Goal: Information Seeking & Learning: Learn about a topic

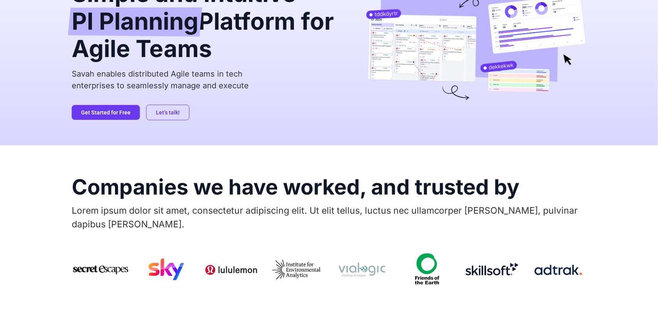
scroll to position [146, 0]
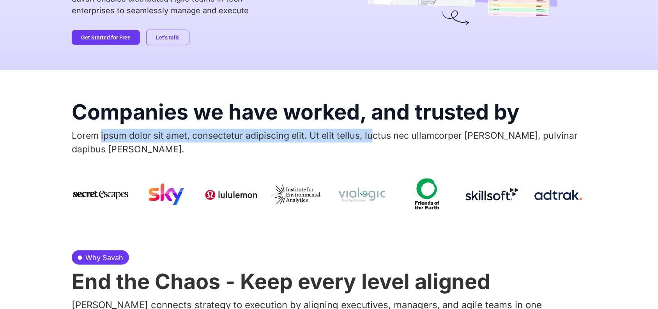
drag, startPoint x: 100, startPoint y: 134, endPoint x: 423, endPoint y: 142, distance: 323.0
click at [375, 136] on p "Lorem ipsum dolor sit amet, consectetur adipiscing elit. Ut elit tellus, luctus…" at bounding box center [329, 142] width 515 height 27
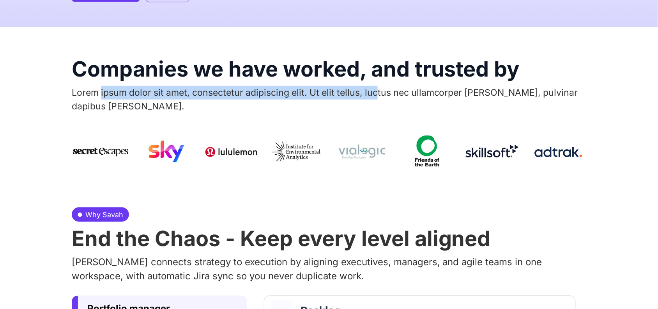
scroll to position [244, 0]
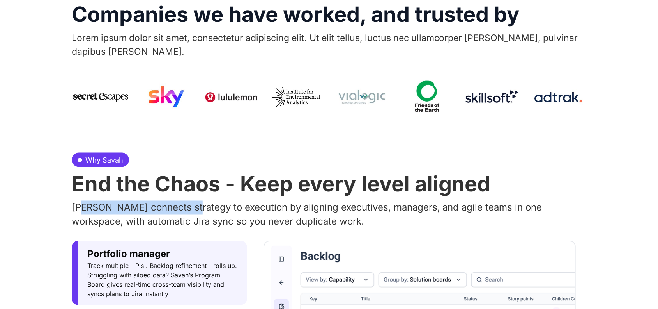
drag, startPoint x: 85, startPoint y: 188, endPoint x: 243, endPoint y: 203, distance: 158.3
click at [218, 200] on p "Savah connects strategy to execution by aligning executives, managers, and agil…" at bounding box center [329, 214] width 515 height 28
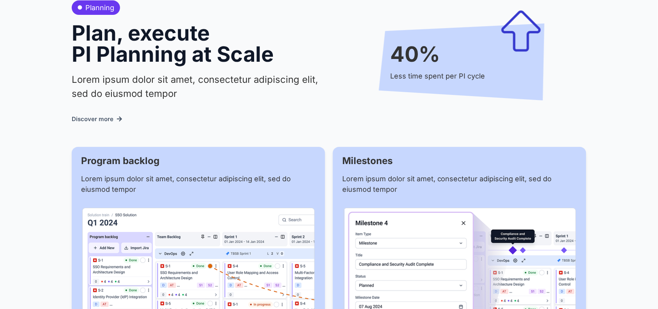
scroll to position [829, 0]
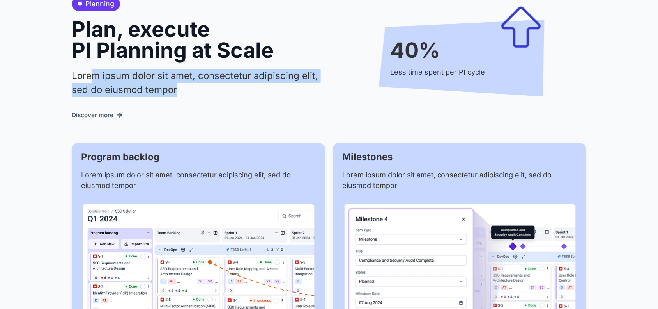
drag, startPoint x: 90, startPoint y: 65, endPoint x: 195, endPoint y: 79, distance: 106.2
click at [189, 76] on p "Lorem ipsum dolor sit amet, consectetur adipiscing elit, sed do eiusmod tempor" at bounding box center [197, 83] width 250 height 28
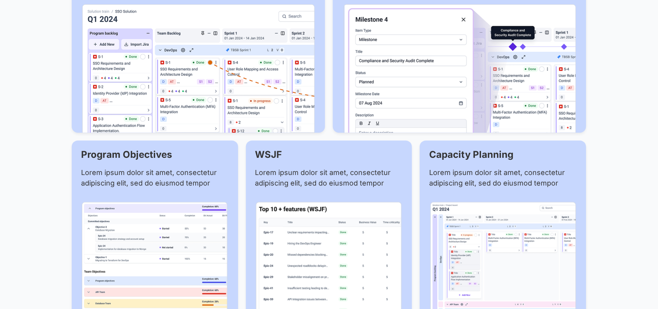
scroll to position [1121, 0]
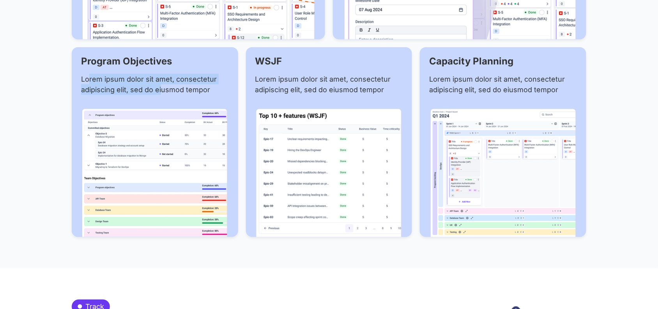
drag, startPoint x: 90, startPoint y: 68, endPoint x: 187, endPoint y: 79, distance: 97.3
click at [174, 77] on p "Lorem ipsum dolor sit amet, consectetur adipiscing elit, sed do eiusmod tempor" at bounding box center [155, 84] width 148 height 21
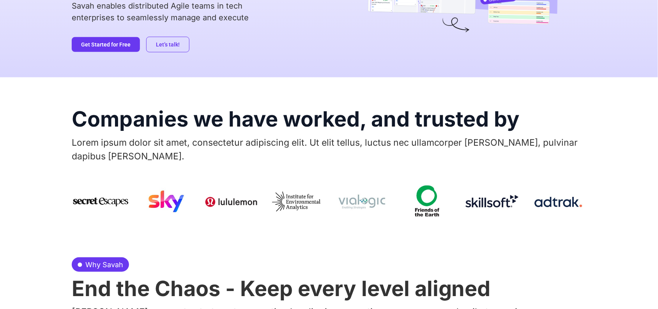
scroll to position [0, 0]
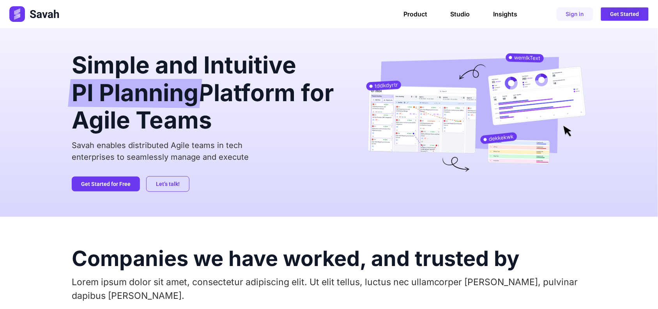
click at [137, 150] on p "Savah enables distributed Agile teams in tech enterprises to seamlessly manage …" at bounding box center [207, 150] width 270 height 23
click at [138, 150] on p "Savah enables distributed Agile teams in tech enterprises to seamlessly manage …" at bounding box center [207, 150] width 270 height 23
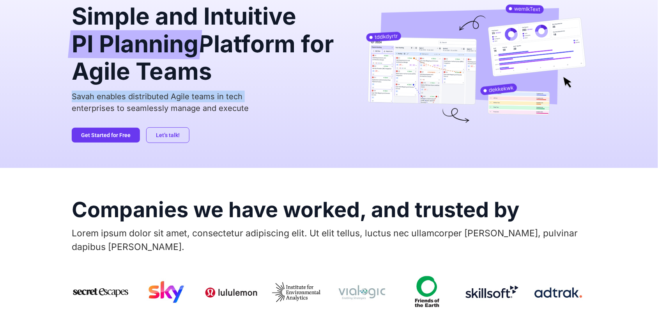
click at [156, 91] on p "Savah enables distributed Agile teams in tech enterprises to seamlessly manage …" at bounding box center [207, 101] width 270 height 23
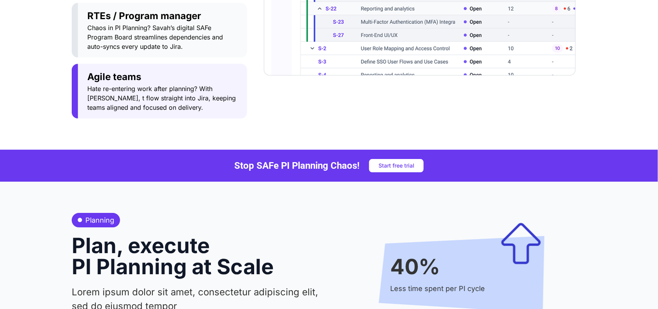
scroll to position [731, 0]
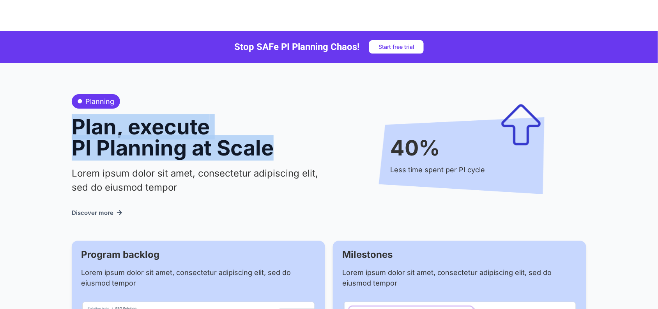
drag, startPoint x: 72, startPoint y: 115, endPoint x: 298, endPoint y: 127, distance: 225.7
click at [297, 127] on h2 "Plan, execute PI Planning at Scale" at bounding box center [197, 137] width 250 height 42
click at [307, 135] on h2 "Plan, execute PI Planning at Scale" at bounding box center [197, 137] width 250 height 42
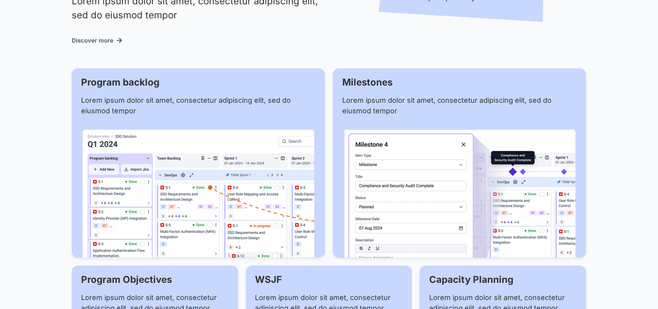
scroll to position [878, 0]
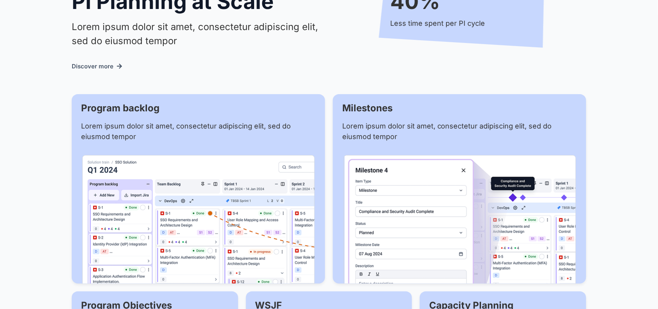
click at [451, 189] on img at bounding box center [460, 219] width 233 height 128
click at [232, 192] on img at bounding box center [198, 219] width 233 height 128
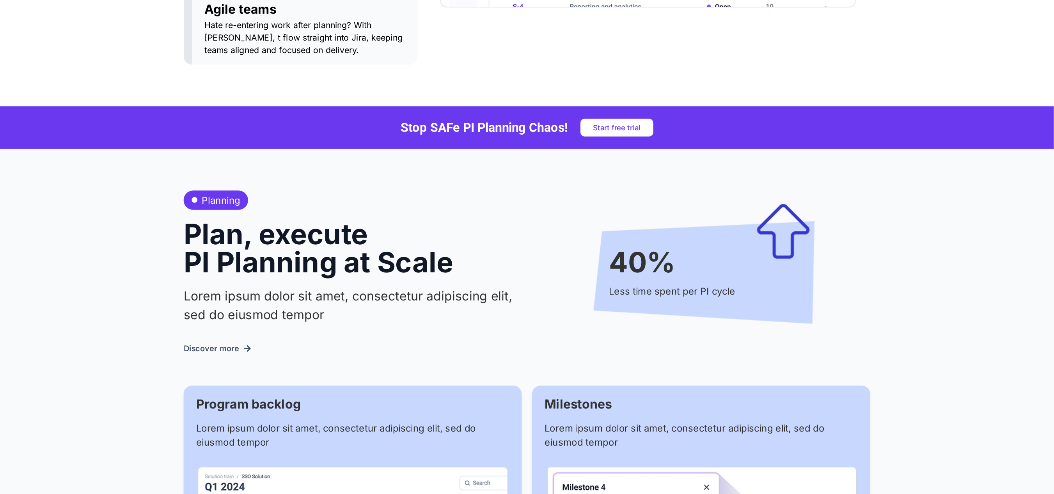
scroll to position [683, 0]
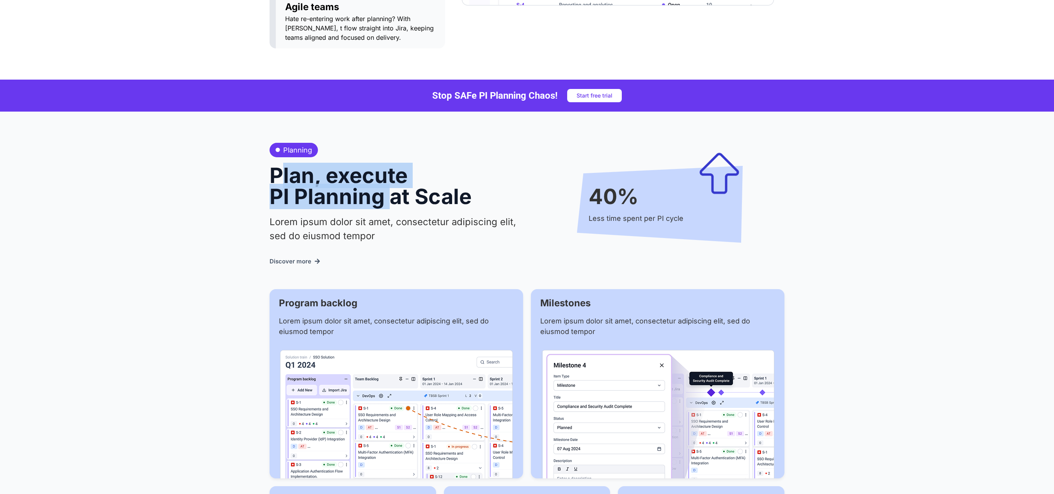
drag, startPoint x: 282, startPoint y: 159, endPoint x: 412, endPoint y: 178, distance: 131.6
click at [394, 172] on h2 "Plan, execute PI Planning at Scale" at bounding box center [395, 186] width 250 height 42
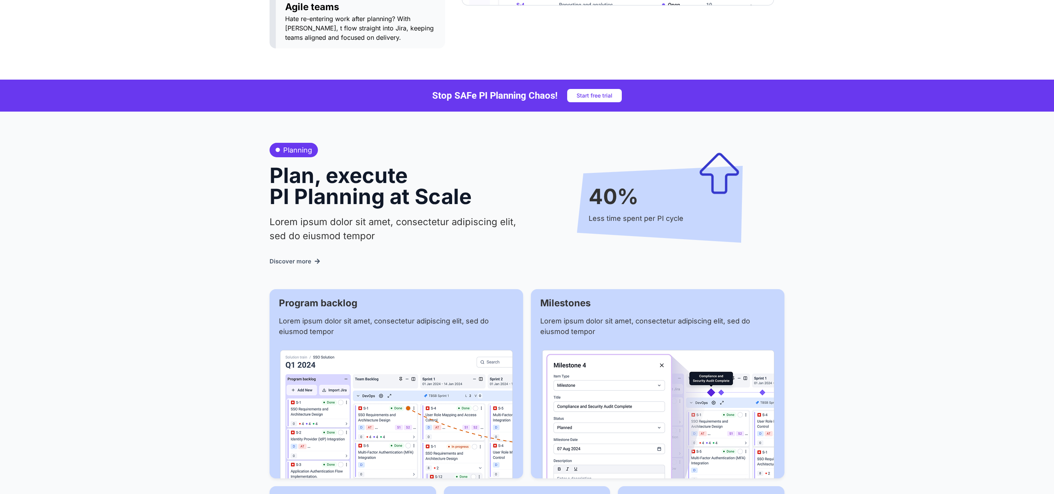
click at [432, 180] on h2 "Plan, execute PI Planning at Scale" at bounding box center [395, 186] width 250 height 42
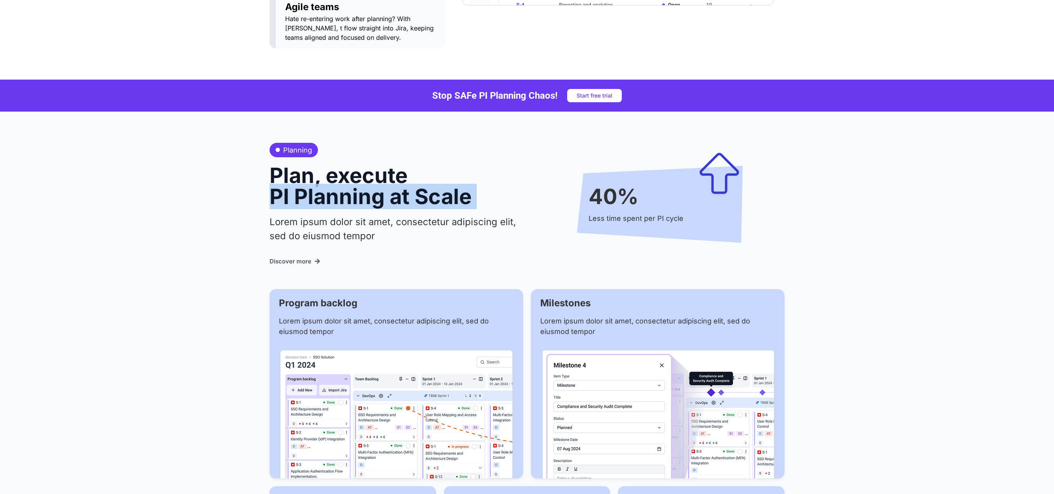
click at [432, 180] on h2 "Plan, execute PI Planning at Scale" at bounding box center [395, 186] width 250 height 42
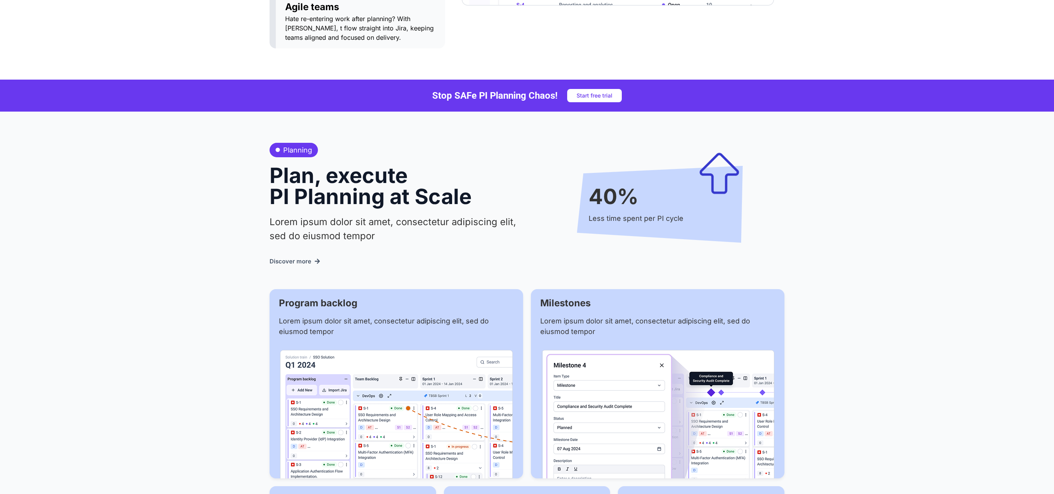
click at [375, 215] on p "Lorem ipsum dolor sit amet, consectetur adipiscing elit, sed do eiusmod tempor" at bounding box center [395, 229] width 250 height 28
click at [305, 168] on h2 "Plan, execute PI Planning at Scale" at bounding box center [395, 186] width 250 height 42
click at [405, 179] on h2 "Plan, execute PI Planning at Scale" at bounding box center [395, 186] width 250 height 42
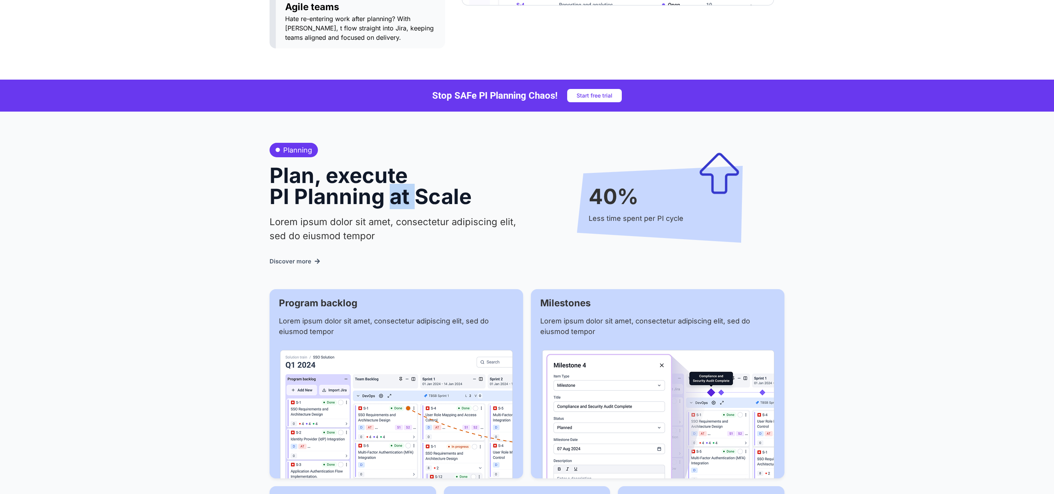
click at [405, 179] on h2 "Plan, execute PI Planning at Scale" at bounding box center [395, 186] width 250 height 42
click at [465, 183] on h2 "Plan, execute PI Planning at Scale" at bounding box center [395, 186] width 250 height 42
drag, startPoint x: 311, startPoint y: 214, endPoint x: 458, endPoint y: 197, distance: 147.6
click at [330, 215] on p "Lorem ipsum dolor sit amet, consectetur adipiscing elit, sed do eiusmod tempor" at bounding box center [395, 229] width 250 height 28
click at [332, 224] on p "Lorem ipsum dolor sit amet, consectetur adipiscing elit, sed do eiusmod tempor" at bounding box center [395, 229] width 250 height 28
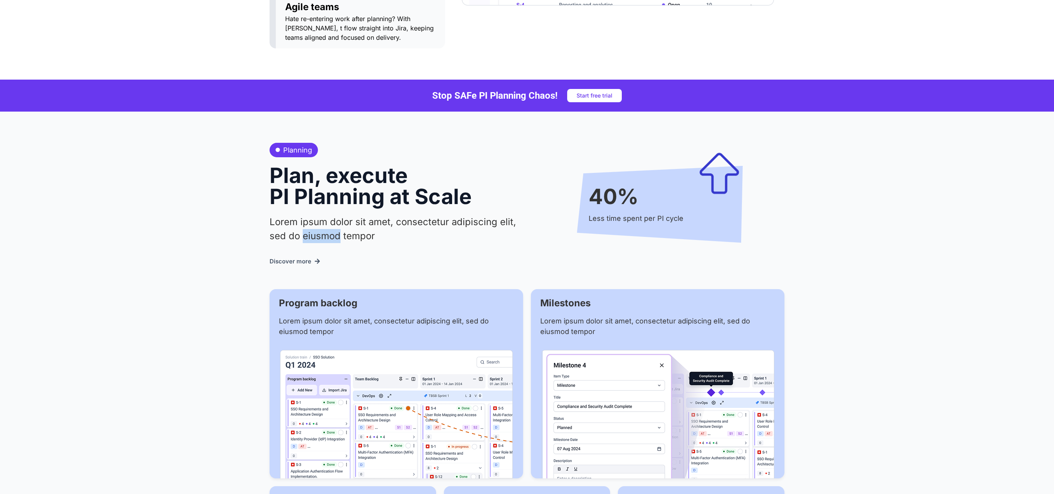
click at [333, 224] on p "Lorem ipsum dolor sit amet, consectetur adipiscing elit, sed do eiusmod tempor" at bounding box center [395, 229] width 250 height 28
click at [289, 165] on h2 "Plan, execute PI Planning at Scale" at bounding box center [395, 186] width 250 height 42
click at [373, 167] on h2 "Plan, execute PI Planning at Scale" at bounding box center [395, 186] width 250 height 42
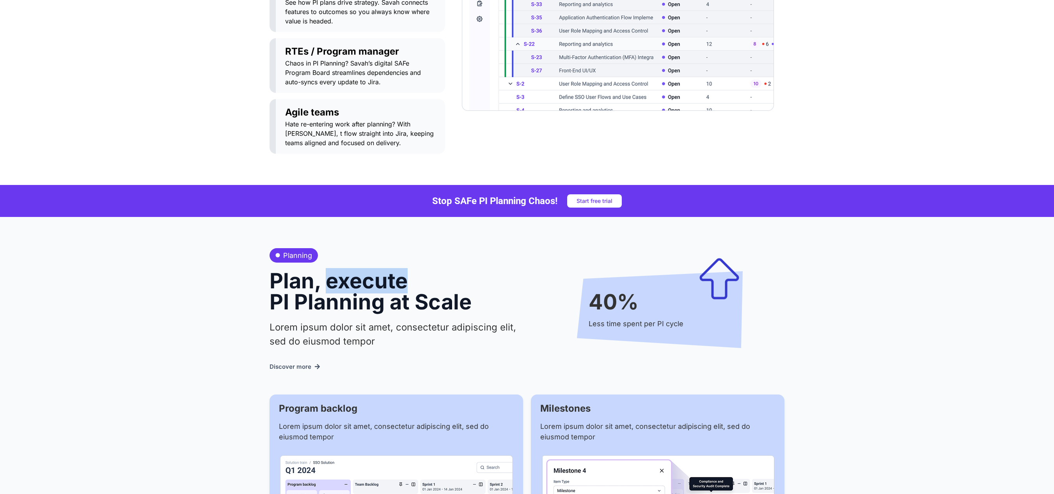
scroll to position [0, 0]
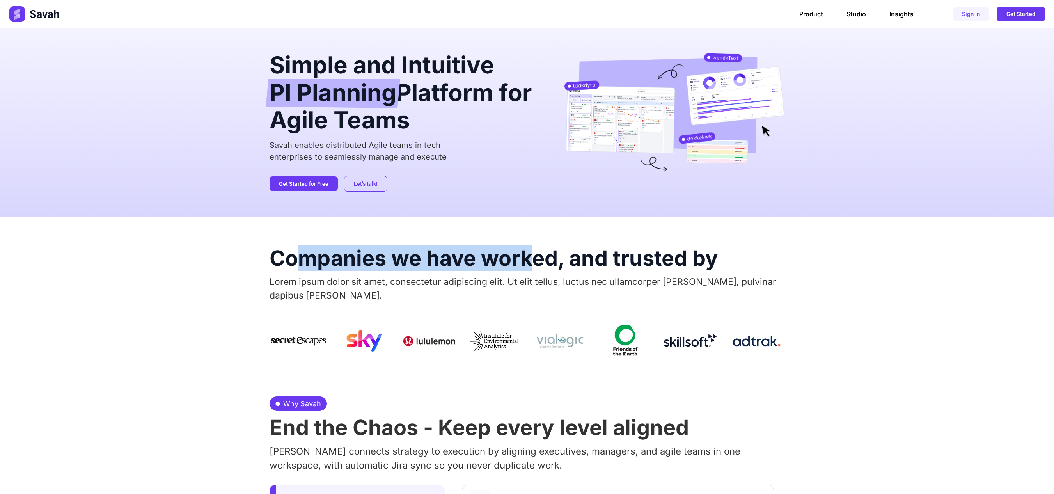
drag, startPoint x: 302, startPoint y: 263, endPoint x: 537, endPoint y: 259, distance: 234.8
click at [537, 259] on h2 "Companies we have worked, and trusted by" at bounding box center [527, 258] width 515 height 21
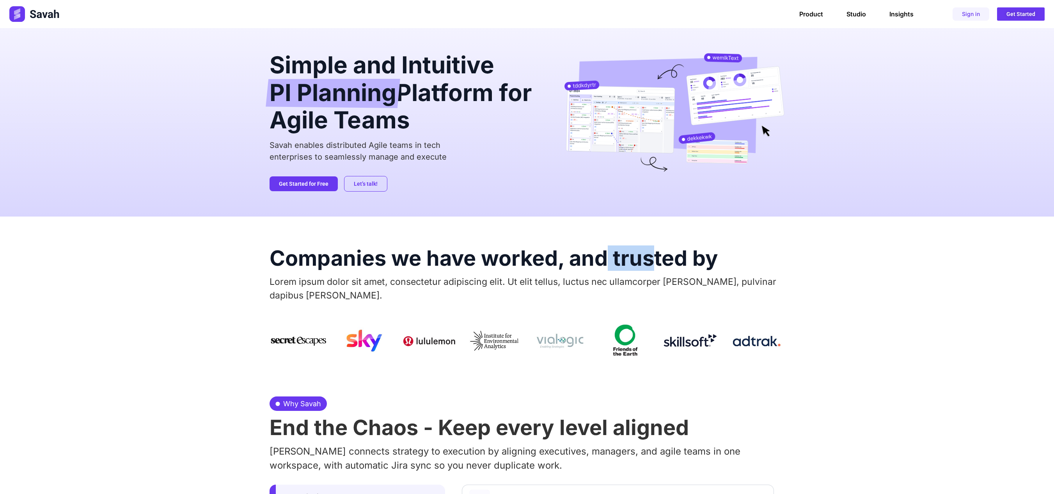
drag, startPoint x: 608, startPoint y: 259, endPoint x: 655, endPoint y: 262, distance: 46.9
click at [655, 262] on h2 "Companies we have worked, and trusted by" at bounding box center [527, 258] width 515 height 21
click at [658, 264] on h2 "Companies we have worked, and trusted by" at bounding box center [527, 258] width 515 height 21
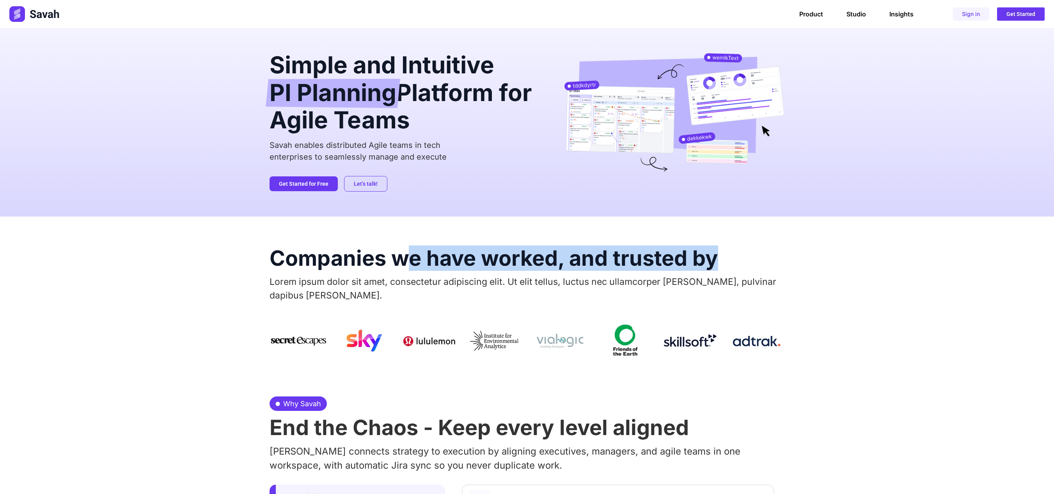
drag, startPoint x: 722, startPoint y: 261, endPoint x: 371, endPoint y: 262, distance: 351.8
click at [400, 262] on h2 "Companies we have worked, and trusted by" at bounding box center [527, 258] width 515 height 21
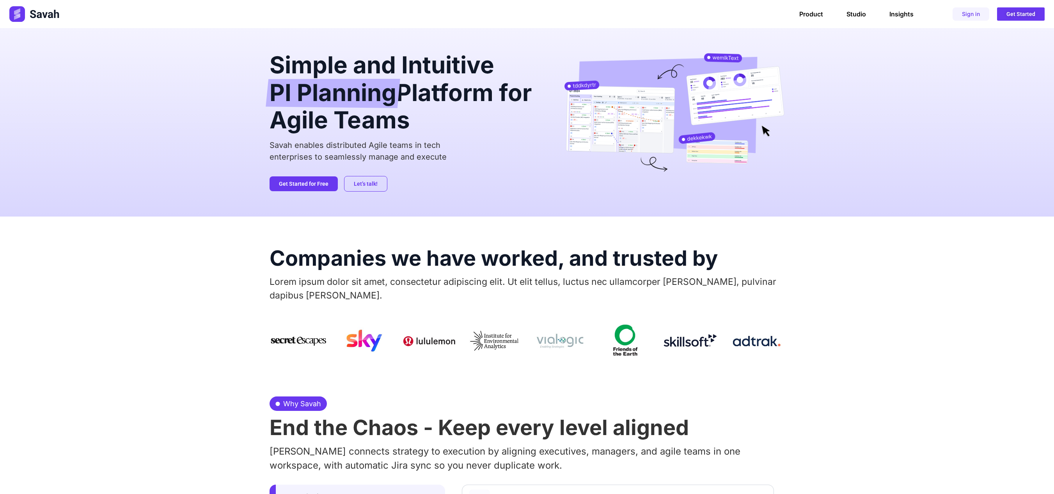
click at [353, 261] on h2 "Companies we have worked, and trusted by" at bounding box center [527, 258] width 515 height 21
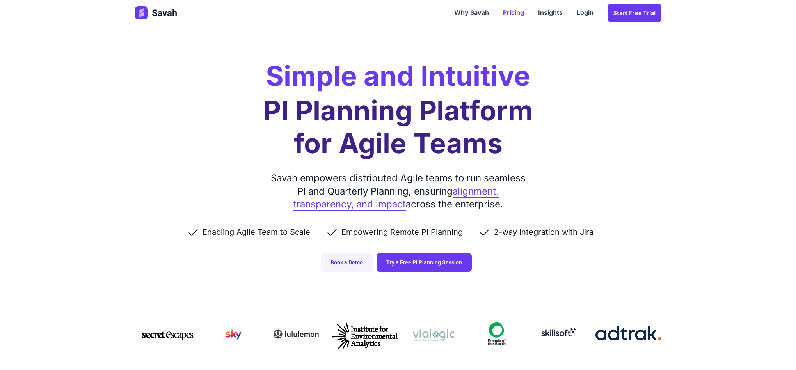
click at [517, 11] on link "Pricing" at bounding box center [513, 13] width 35 height 24
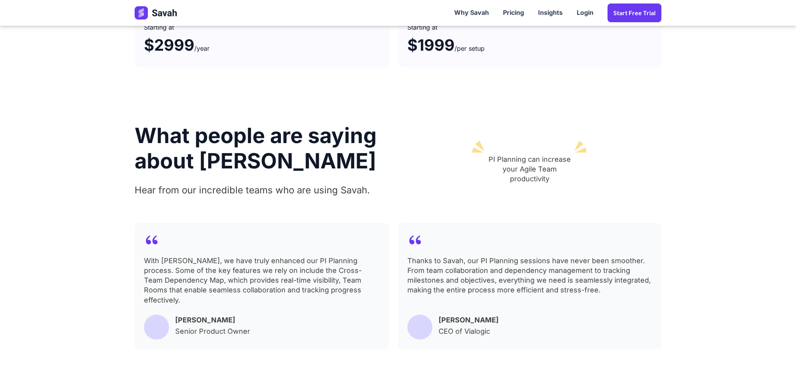
scroll to position [936, 0]
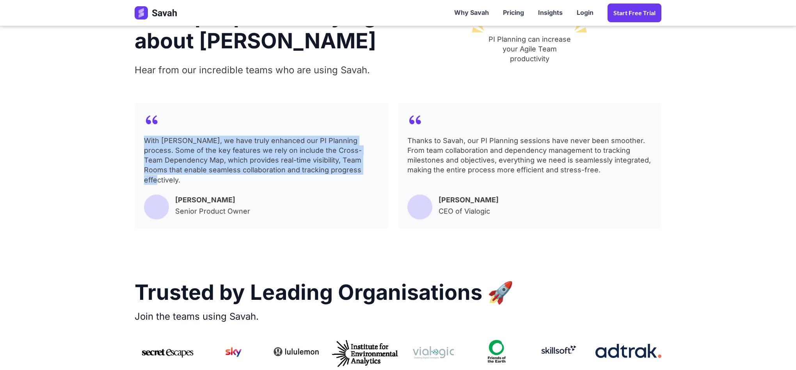
drag, startPoint x: 143, startPoint y: 143, endPoint x: 307, endPoint y: 167, distance: 165.3
click at [307, 167] on div "With [PERSON_NAME], we have truly enhanced our PI Planning process. Some of the…" at bounding box center [262, 166] width 254 height 126
copy div "With [PERSON_NAME], we have truly enhanced our PI Planning process. Some of the…"
click at [307, 167] on div "With [PERSON_NAME], we have truly enhanced our PI Planning process. Some of the…" at bounding box center [261, 161] width 235 height 51
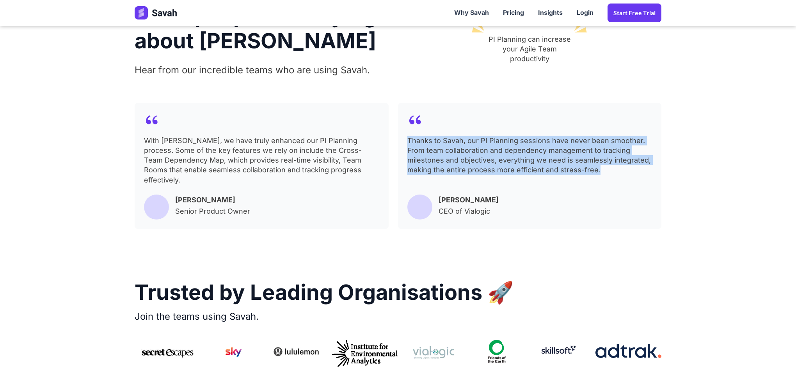
drag, startPoint x: 406, startPoint y: 140, endPoint x: 603, endPoint y: 168, distance: 198.2
click at [603, 168] on div "Thanks to Savah, our PI Planning sessions have never been smoother. From team c…" at bounding box center [529, 166] width 263 height 126
copy div "Thanks to Savah, our PI Planning sessions have never been smoother. From team c…"
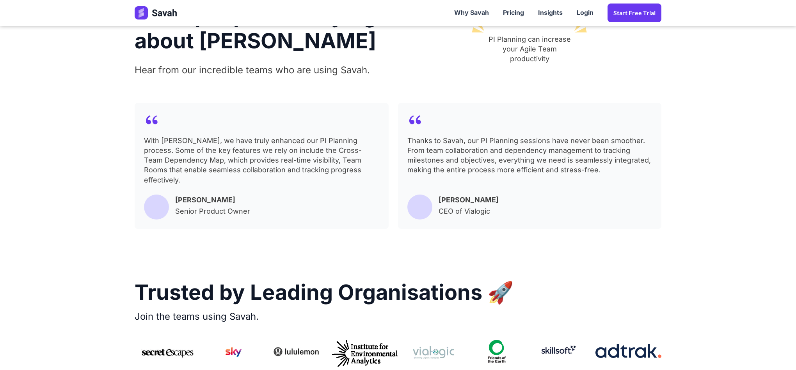
click at [677, 172] on section "What people are saying about [PERSON_NAME] Hear from our incredible teams who a…" at bounding box center [398, 119] width 796 height 313
drag, startPoint x: 177, startPoint y: 201, endPoint x: 237, endPoint y: 200, distance: 60.1
click at [237, 200] on div "[PERSON_NAME] Senior Product Owner" at bounding box center [211, 207] width 135 height 25
click at [229, 200] on label "[PERSON_NAME]" at bounding box center [205, 200] width 60 height 11
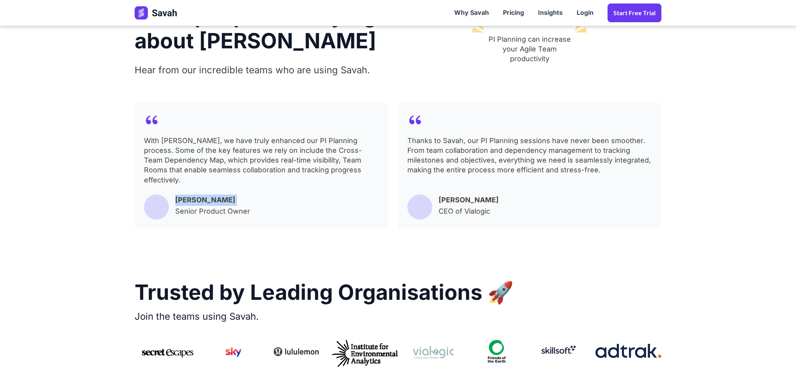
click at [229, 200] on label "[PERSON_NAME]" at bounding box center [205, 200] width 60 height 11
copy div "[PERSON_NAME]"
click at [685, 153] on section "What people are saying about [PERSON_NAME] Hear from our incredible teams who a…" at bounding box center [398, 119] width 796 height 313
click at [440, 200] on label "[PERSON_NAME]" at bounding box center [468, 200] width 60 height 11
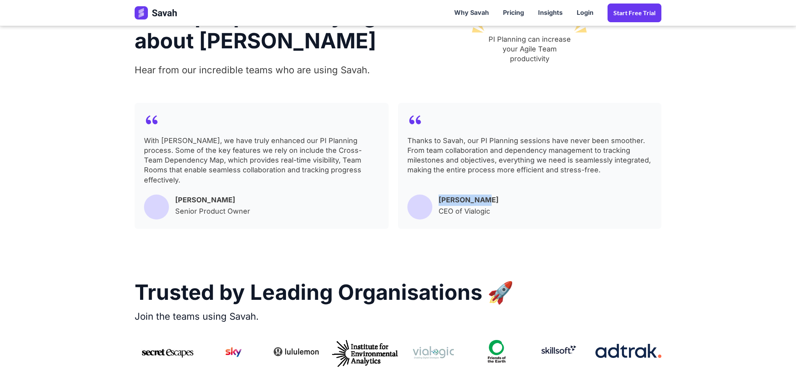
click at [478, 200] on label "[PERSON_NAME]" at bounding box center [468, 200] width 60 height 11
copy label "[PERSON_NAME]"
click at [542, 197] on div "Thanks to Savah, our PI Planning sessions have never been smoother. From team c…" at bounding box center [529, 166] width 263 height 126
drag, startPoint x: 440, startPoint y: 212, endPoint x: 494, endPoint y: 211, distance: 54.2
click at [494, 211] on div "[PERSON_NAME] CEO of Vialogic" at bounding box center [463, 207] width 112 height 25
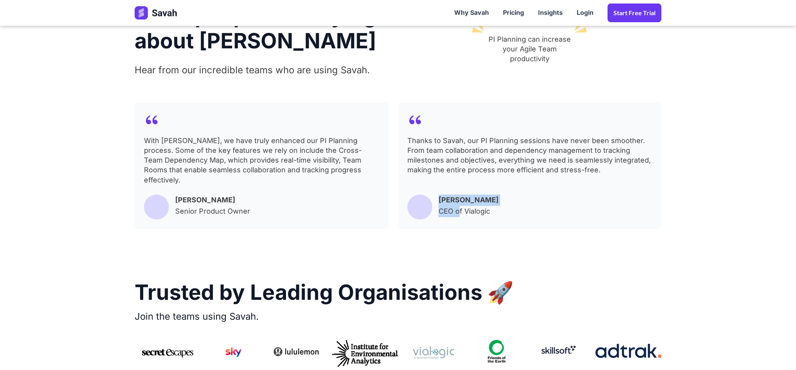
drag, startPoint x: 493, startPoint y: 213, endPoint x: 458, endPoint y: 213, distance: 35.1
click at [458, 213] on div "[PERSON_NAME] CEO of Vialogic" at bounding box center [463, 207] width 112 height 25
click at [472, 214] on label "CEO of Vialogic" at bounding box center [463, 211] width 51 height 11
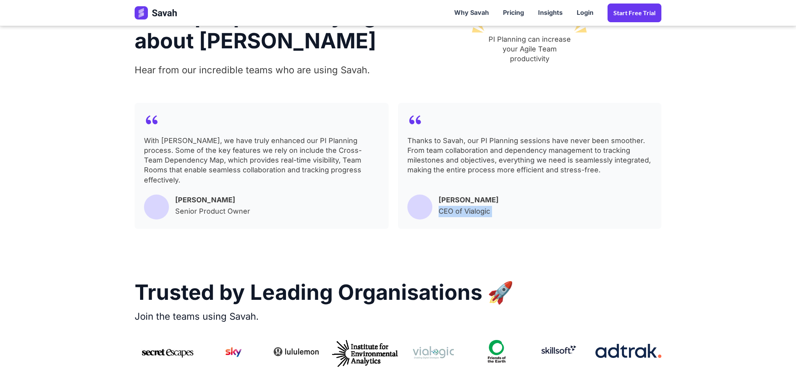
copy label "CEO of Vialogic"
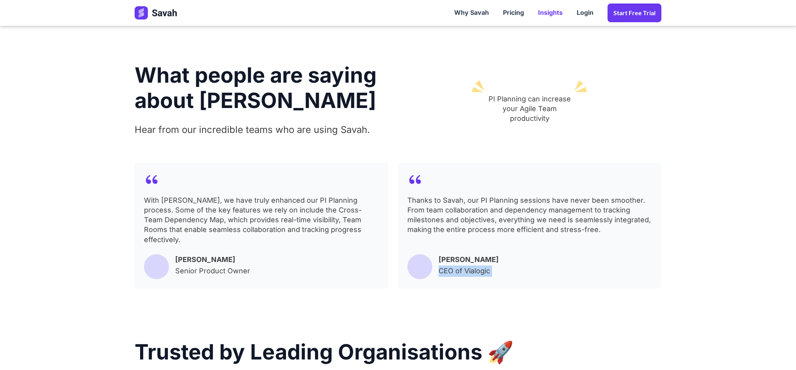
scroll to position [819, 0]
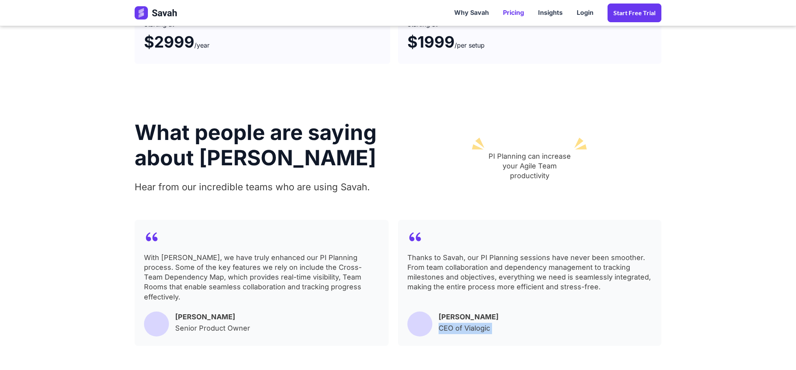
click at [515, 9] on link "Pricing" at bounding box center [513, 13] width 35 height 24
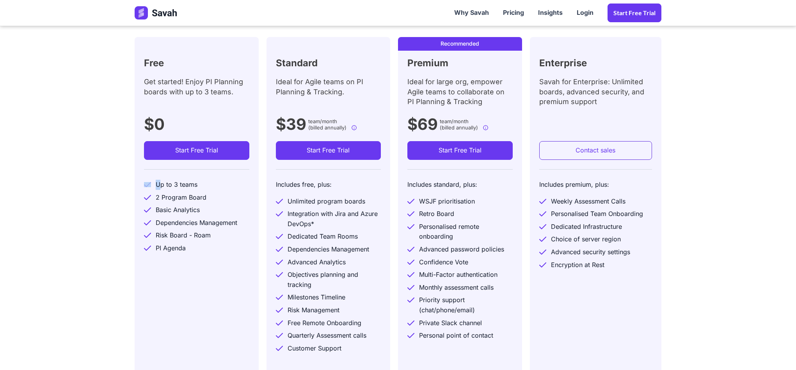
drag, startPoint x: 158, startPoint y: 188, endPoint x: 199, endPoint y: 188, distance: 41.0
click at [199, 188] on div "Up to 3 teams" at bounding box center [196, 185] width 105 height 13
click at [169, 186] on div "Up to 3 teams" at bounding box center [177, 185] width 42 height 10
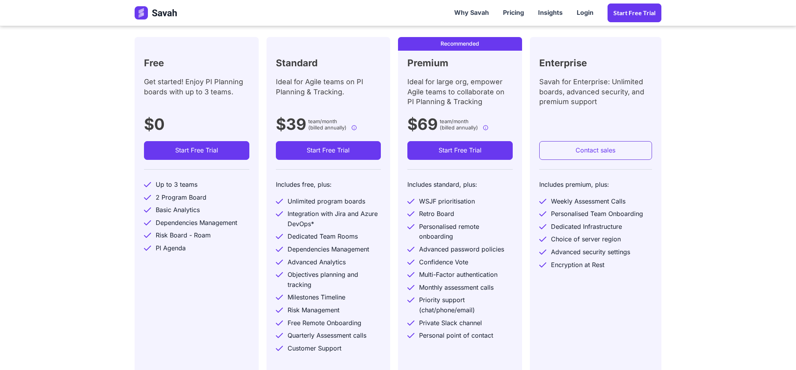
click at [161, 212] on div "Basic Analytics" at bounding box center [178, 210] width 44 height 10
drag, startPoint x: 156, startPoint y: 199, endPoint x: 215, endPoint y: 236, distance: 69.0
click at [215, 235] on div "Up to 3 teams 2 Program Board Basic Analytics Dependencies Management Risk Boar…" at bounding box center [196, 212] width 105 height 86
click at [171, 254] on div "PI Agenda" at bounding box center [196, 249] width 105 height 13
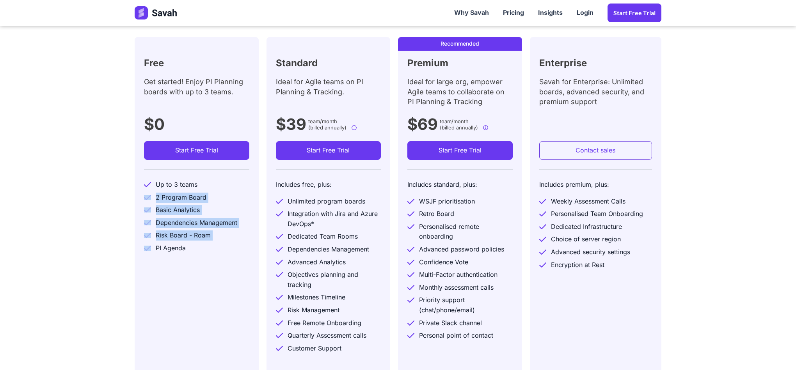
drag, startPoint x: 186, startPoint y: 249, endPoint x: 155, endPoint y: 186, distance: 70.1
click at [154, 191] on div "Up to 3 teams 2 Program Board Basic Analytics Dependencies Management Risk Boar…" at bounding box center [196, 212] width 105 height 86
click at [172, 240] on div "Risk Board - Roam" at bounding box center [183, 236] width 55 height 10
click at [179, 252] on div "PI Agenda" at bounding box center [171, 248] width 30 height 10
